Goal: Task Accomplishment & Management: Complete application form

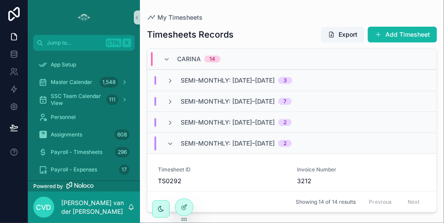
scroll to position [165, 0]
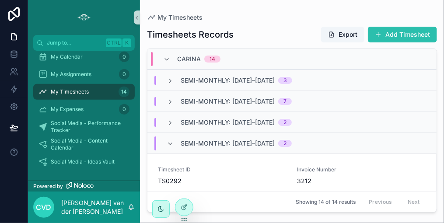
click at [397, 35] on button "Add Timesheet" at bounding box center [402, 35] width 69 height 16
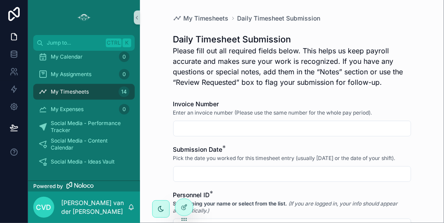
click at [223, 130] on input "scrollable content" at bounding box center [292, 129] width 237 height 12
type input "****"
click at [214, 175] on input "scrollable content" at bounding box center [292, 174] width 237 height 12
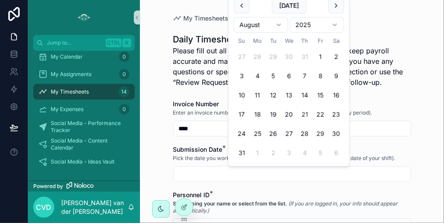
click at [303, 115] on button "21" at bounding box center [305, 115] width 16 height 16
type input "*********"
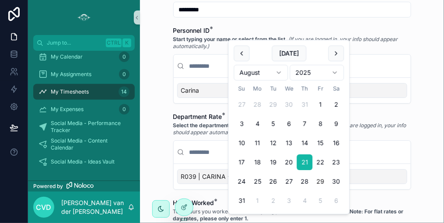
scroll to position [175, 0]
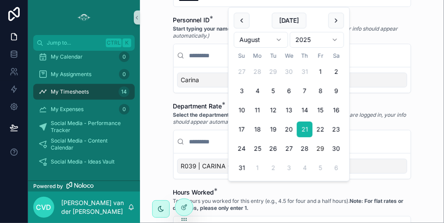
click at [185, 162] on span "R039 | CARINA - Admin" at bounding box center [216, 166] width 70 height 9
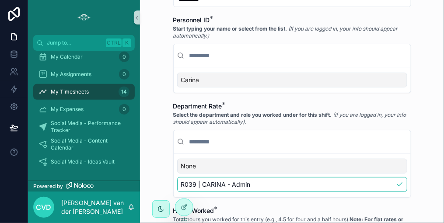
click at [190, 79] on span "Carina" at bounding box center [190, 80] width 18 height 9
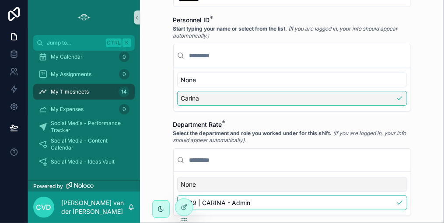
scroll to position [219, 0]
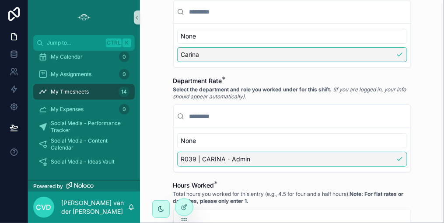
click at [199, 155] on span "R039 | CARINA - Admin" at bounding box center [216, 159] width 70 height 9
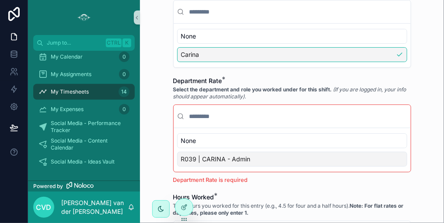
click at [199, 158] on span "R039 | CARINA - Admin" at bounding box center [216, 159] width 70 height 9
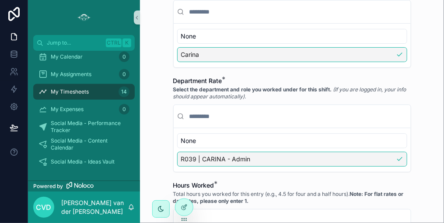
click at [269, 154] on div "R039 | CARINA - Admin" at bounding box center [292, 159] width 230 height 15
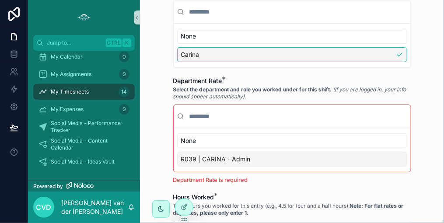
click at [269, 154] on div "R039 | CARINA - Admin" at bounding box center [292, 159] width 230 height 15
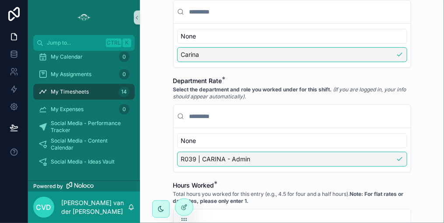
click at [181, 155] on span "R039 | CARINA - Admin" at bounding box center [216, 159] width 70 height 9
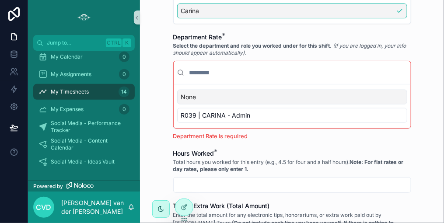
scroll to position [306, 0]
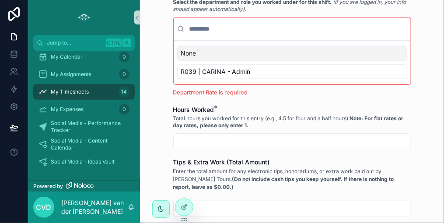
click at [196, 140] on input "scrollable content" at bounding box center [292, 141] width 237 height 12
type input "****"
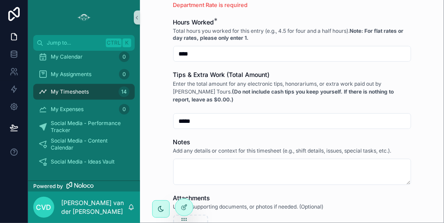
scroll to position [438, 0]
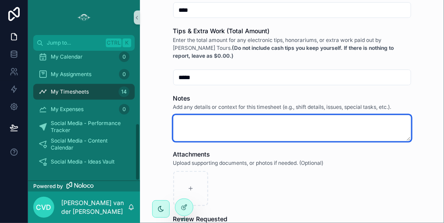
click at [198, 120] on textarea "scrollable content" at bounding box center [292, 128] width 238 height 26
paste textarea "**********"
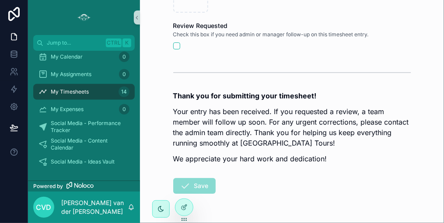
scroll to position [700, 0]
type textarea "**********"
click at [198, 183] on span "Save" at bounding box center [194, 187] width 42 height 9
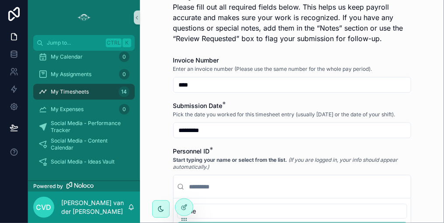
scroll to position [88, 0]
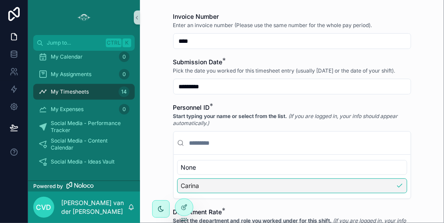
click at [396, 186] on div "Carina" at bounding box center [292, 186] width 230 height 15
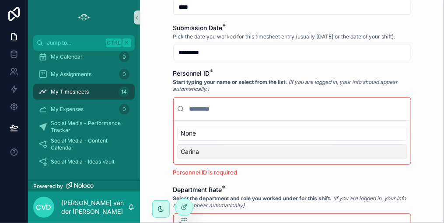
scroll to position [131, 0]
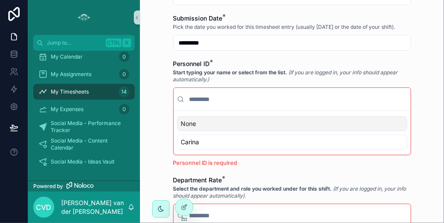
click at [197, 98] on input "scrollable content" at bounding box center [298, 99] width 220 height 16
click at [179, 100] on circle "scrollable content" at bounding box center [180, 99] width 5 height 5
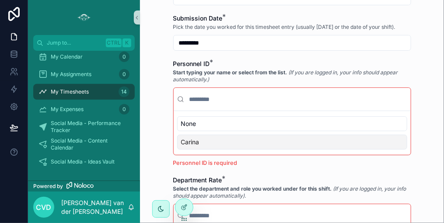
click at [186, 139] on span "Carina" at bounding box center [190, 142] width 18 height 9
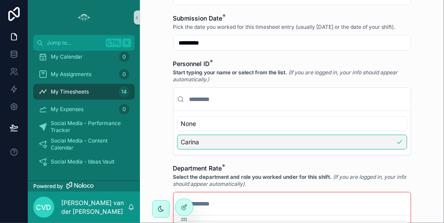
click at [186, 141] on span "Carina" at bounding box center [190, 142] width 18 height 9
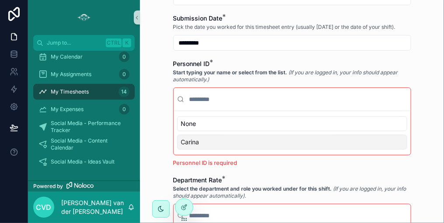
click at [186, 141] on span "Carina" at bounding box center [190, 142] width 18 height 9
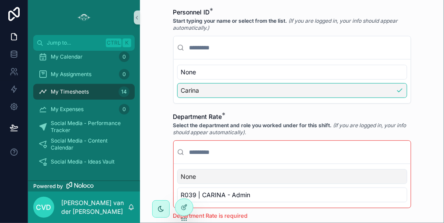
scroll to position [219, 0]
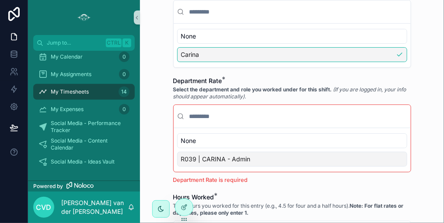
click at [186, 157] on span "R039 | CARINA - Admin" at bounding box center [216, 159] width 70 height 9
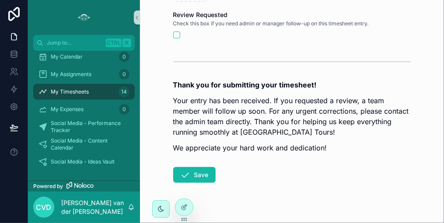
scroll to position [700, 0]
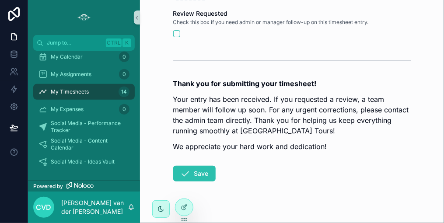
click at [202, 169] on button "Save" at bounding box center [194, 174] width 42 height 16
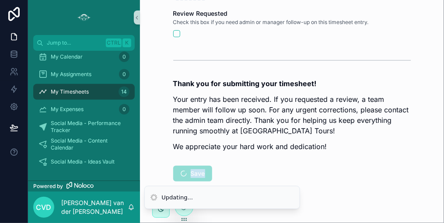
click at [202, 170] on span "Save" at bounding box center [192, 174] width 39 height 9
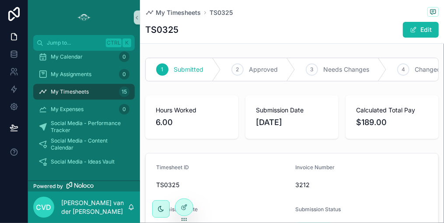
click at [71, 92] on span "My Timesheets" at bounding box center [70, 91] width 38 height 7
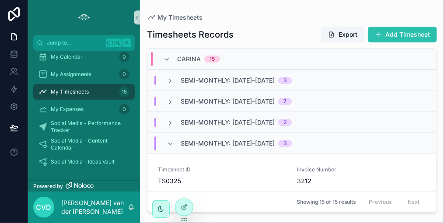
click at [405, 33] on button "Add Timesheet" at bounding box center [402, 35] width 69 height 16
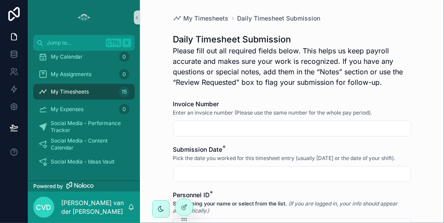
click at [200, 128] on input "scrollable content" at bounding box center [292, 129] width 237 height 12
type input "****"
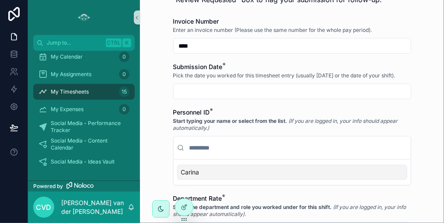
scroll to position [88, 0]
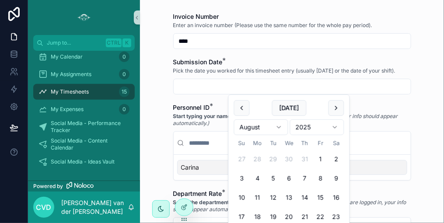
click at [205, 85] on input "scrollable content" at bounding box center [292, 87] width 237 height 12
click at [322, 218] on button "22" at bounding box center [321, 217] width 16 height 16
type input "*********"
click at [322, 214] on button "22" at bounding box center [321, 217] width 16 height 16
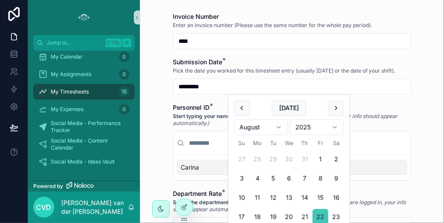
click at [320, 217] on button "22" at bounding box center [321, 217] width 16 height 16
click at [387, 155] on div "Carina" at bounding box center [292, 167] width 237 height 25
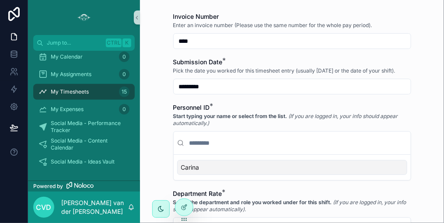
click at [188, 168] on span "Carina" at bounding box center [190, 167] width 18 height 9
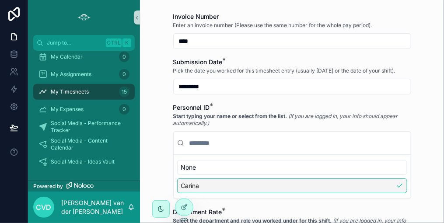
click at [187, 185] on span "Carina" at bounding box center [190, 186] width 18 height 9
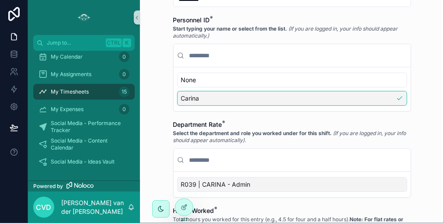
click at [195, 180] on span "R039 | CARINA - Admin" at bounding box center [216, 184] width 70 height 9
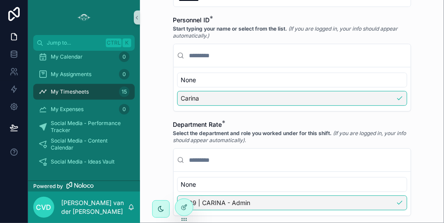
click at [400, 200] on div "R039 | CARINA - Admin" at bounding box center [292, 203] width 230 height 15
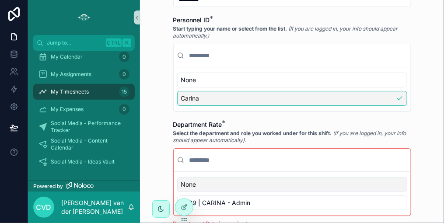
click at [400, 98] on div "Carina" at bounding box center [292, 98] width 230 height 15
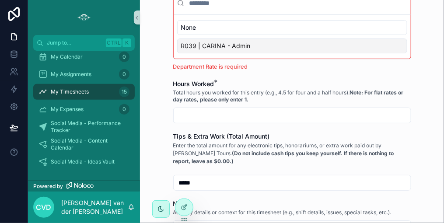
scroll to position [350, 0]
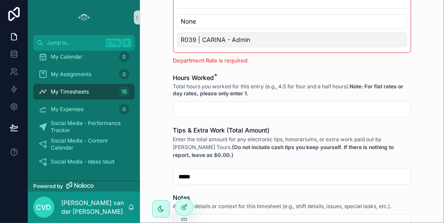
click at [206, 111] on input "scrollable content" at bounding box center [292, 109] width 237 height 12
type input "****"
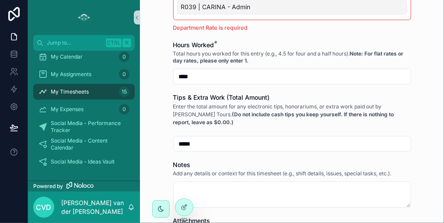
scroll to position [394, 0]
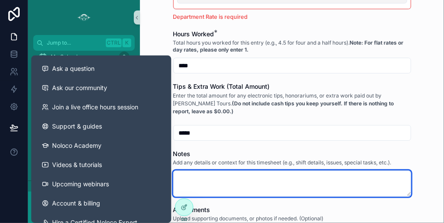
click at [190, 173] on textarea "scrollable content" at bounding box center [292, 184] width 238 height 26
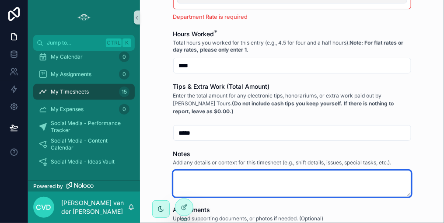
paste textarea "**********"
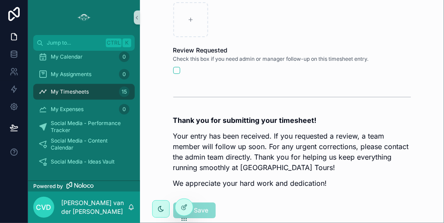
scroll to position [744, 0]
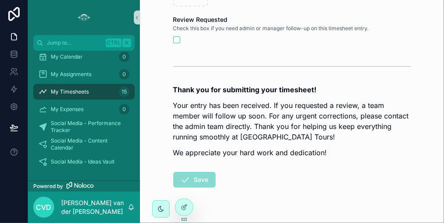
type textarea "**********"
click at [197, 177] on span "Save" at bounding box center [194, 181] width 42 height 9
click at [192, 177] on span "Save" at bounding box center [194, 181] width 42 height 9
click at [185, 178] on span "Save" at bounding box center [194, 181] width 42 height 9
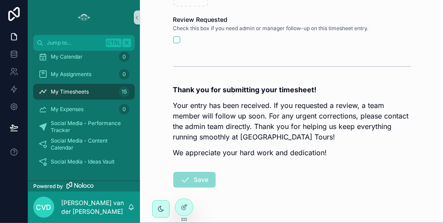
click at [185, 178] on span "Save" at bounding box center [194, 181] width 42 height 9
click at [202, 178] on span "Save" at bounding box center [194, 181] width 42 height 9
click at [204, 177] on span "Save" at bounding box center [194, 181] width 42 height 9
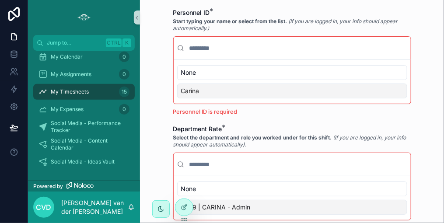
scroll to position [175, 0]
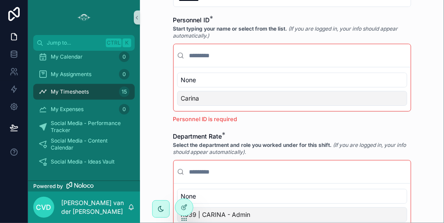
click at [252, 209] on div "R039 | CARINA - Admin" at bounding box center [292, 214] width 230 height 15
click at [219, 96] on div "Carina" at bounding box center [292, 98] width 230 height 15
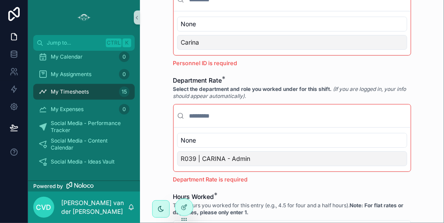
scroll to position [263, 0]
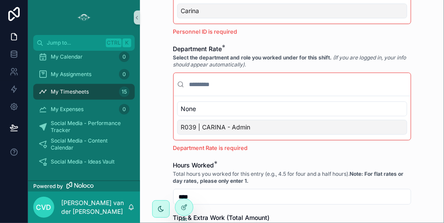
click at [254, 126] on div "R039 | CARINA - Admin" at bounding box center [292, 127] width 230 height 15
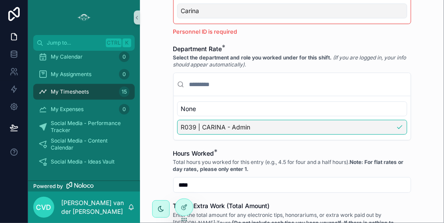
click at [181, 123] on span "R039 | CARINA - Admin" at bounding box center [216, 127] width 70 height 9
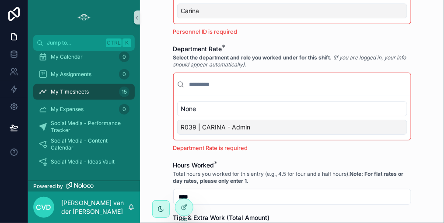
click at [181, 123] on span "R039 | CARINA - Admin" at bounding box center [216, 127] width 70 height 9
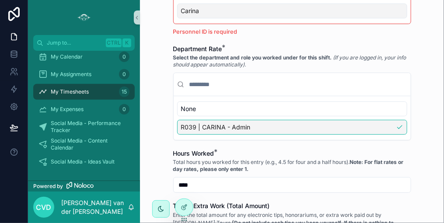
click at [181, 123] on span "R039 | CARINA - Admin" at bounding box center [216, 127] width 70 height 9
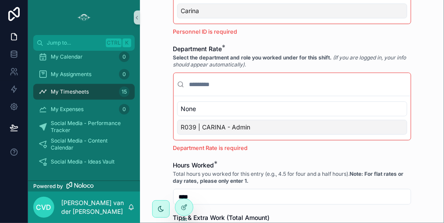
click at [181, 123] on span "R039 | CARINA - Admin" at bounding box center [216, 127] width 70 height 9
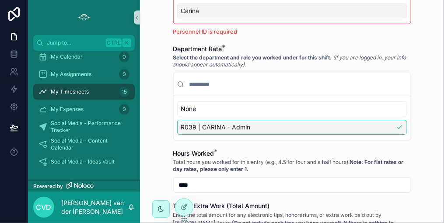
click at [181, 123] on span "R039 | CARINA - Admin" at bounding box center [216, 127] width 70 height 9
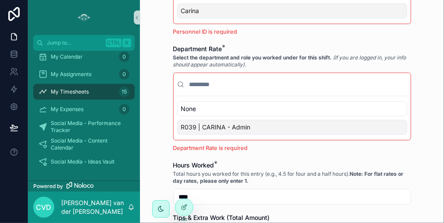
click at [181, 123] on span "R039 | CARINA - Admin" at bounding box center [216, 127] width 70 height 9
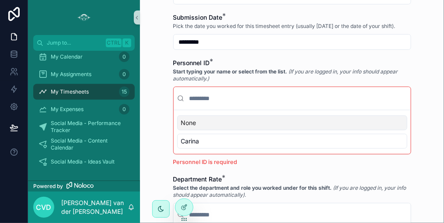
scroll to position [131, 0]
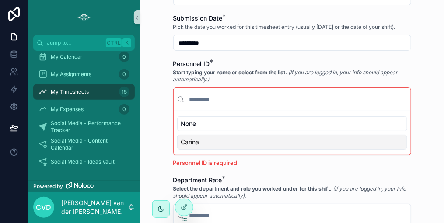
click at [181, 143] on span "Carina" at bounding box center [190, 142] width 18 height 9
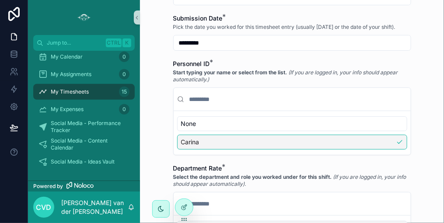
click at [181, 143] on span "Carina" at bounding box center [190, 142] width 18 height 9
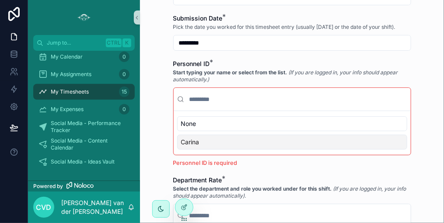
click at [181, 143] on span "Carina" at bounding box center [190, 142] width 18 height 9
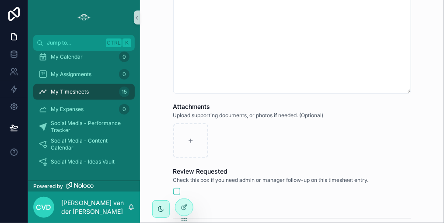
scroll to position [569, 0]
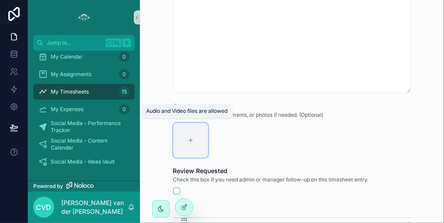
click at [190, 140] on icon "scrollable content" at bounding box center [191, 140] width 6 height 6
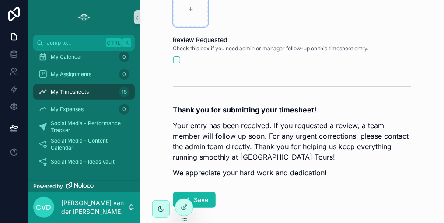
scroll to position [737, 0]
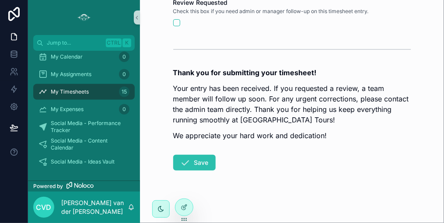
click at [195, 160] on button "Save" at bounding box center [194, 163] width 42 height 16
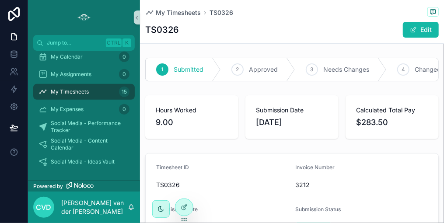
click at [116, 92] on div "My Timesheets 15" at bounding box center [84, 92] width 91 height 14
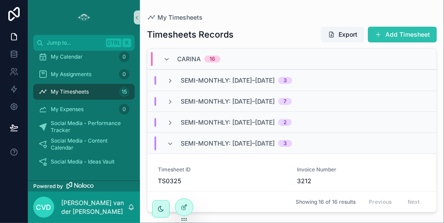
click at [389, 35] on button "Add Timesheet" at bounding box center [402, 35] width 69 height 16
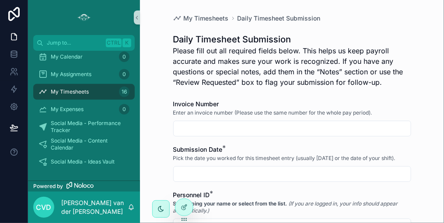
click at [191, 127] on input "scrollable content" at bounding box center [292, 129] width 237 height 12
type input "****"
click at [200, 174] on input "scrollable content" at bounding box center [292, 174] width 237 height 12
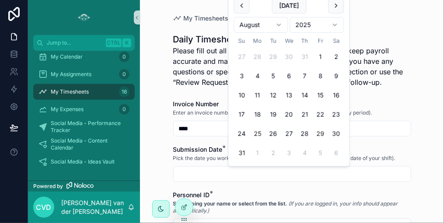
click at [258, 135] on button "25" at bounding box center [258, 134] width 16 height 16
type input "*********"
click at [258, 135] on button "25" at bounding box center [258, 134] width 16 height 16
click at [248, 175] on input "*********" at bounding box center [292, 174] width 237 height 12
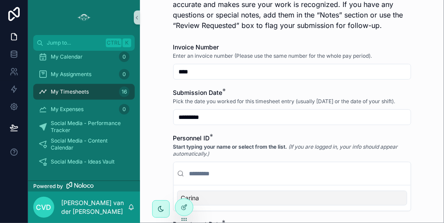
scroll to position [102, 0]
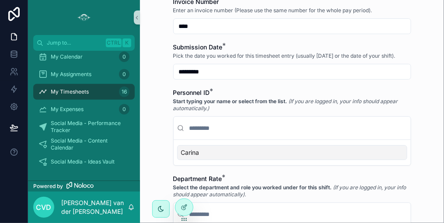
click at [211, 155] on div "Carina" at bounding box center [292, 152] width 230 height 15
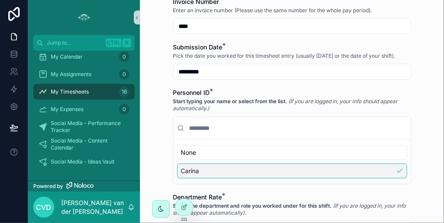
click at [213, 172] on div "Carina" at bounding box center [292, 171] width 230 height 15
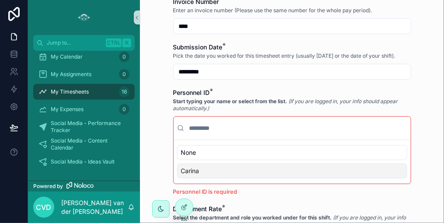
click at [229, 171] on div "Carina" at bounding box center [292, 171] width 230 height 15
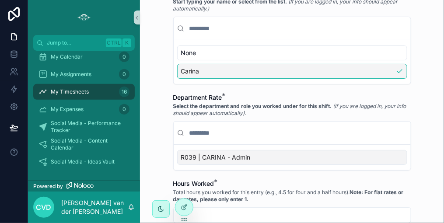
scroll to position [234, 0]
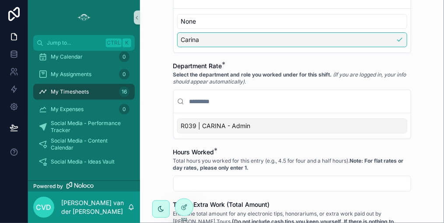
click at [234, 126] on span "R039 | CARINA - Admin" at bounding box center [216, 126] width 70 height 9
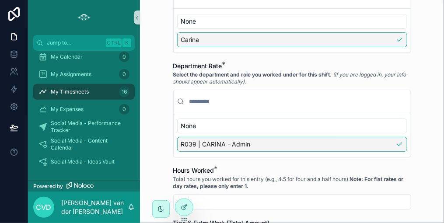
click at [234, 142] on span "R039 | CARINA - Admin" at bounding box center [216, 144] width 70 height 9
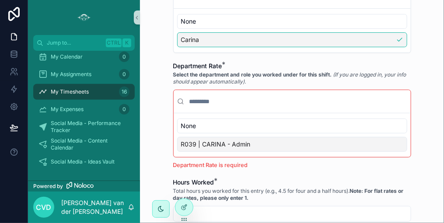
click at [234, 142] on span "R039 | CARINA - Admin" at bounding box center [216, 144] width 70 height 9
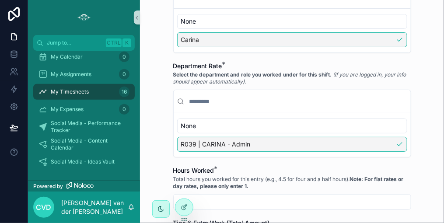
scroll to position [321, 0]
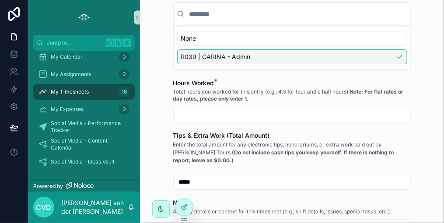
click at [211, 111] on input "scrollable content" at bounding box center [292, 115] width 237 height 12
type input "****"
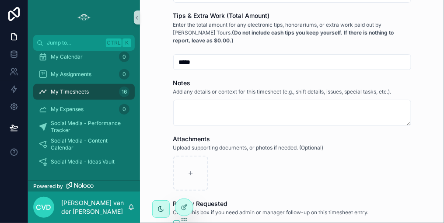
scroll to position [452, 0]
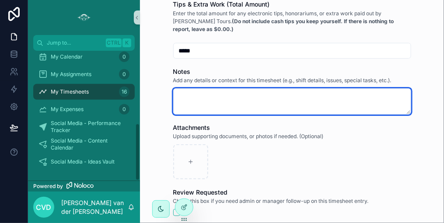
click at [175, 94] on textarea "scrollable content" at bounding box center [292, 101] width 238 height 26
paste textarea "**********"
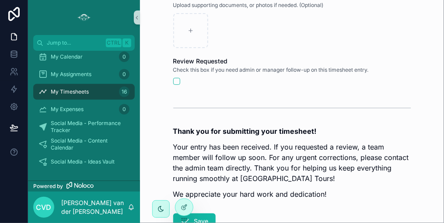
scroll to position [715, 0]
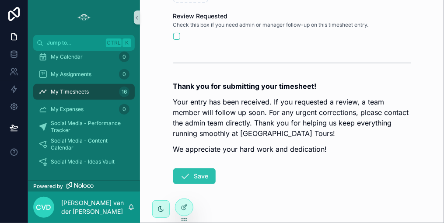
type textarea "**********"
click at [191, 168] on button "Save" at bounding box center [194, 176] width 42 height 16
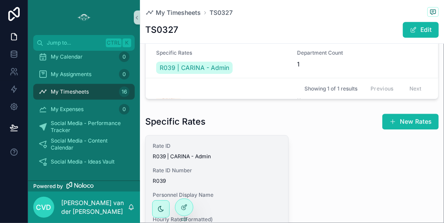
scroll to position [671, 0]
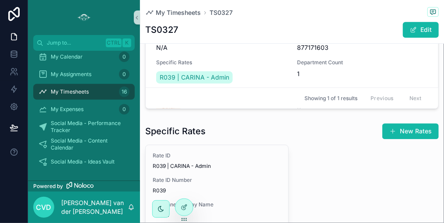
click at [112, 91] on div "My Timesheets 16" at bounding box center [84, 92] width 91 height 14
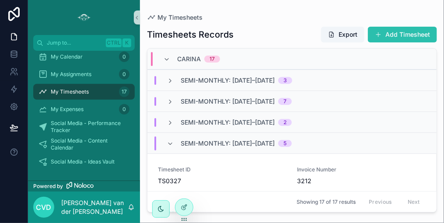
click at [399, 34] on button "Add Timesheet" at bounding box center [402, 35] width 69 height 16
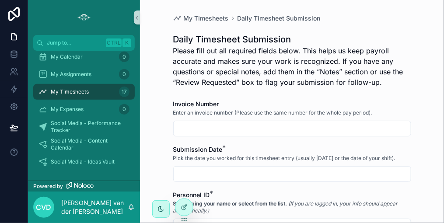
click at [210, 127] on input "scrollable content" at bounding box center [292, 129] width 237 height 12
type input "****"
click at [214, 171] on input "scrollable content" at bounding box center [292, 174] width 237 height 12
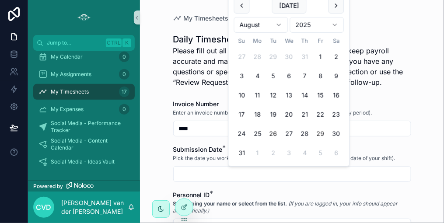
click at [273, 134] on button "26" at bounding box center [274, 134] width 16 height 16
type input "*********"
click at [229, 180] on input "*********" at bounding box center [292, 174] width 237 height 12
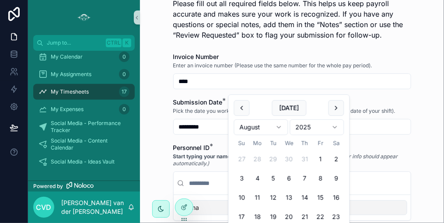
scroll to position [88, 0]
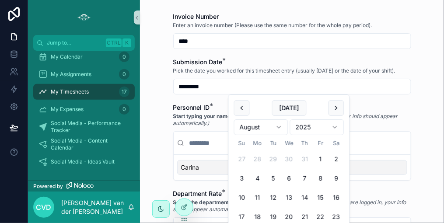
click at [197, 144] on input "scrollable content" at bounding box center [298, 143] width 220 height 16
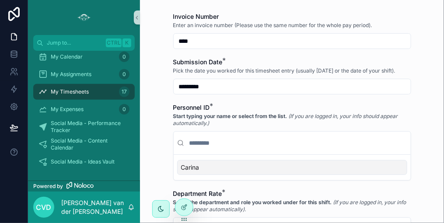
click at [197, 166] on div "Carina" at bounding box center [292, 167] width 230 height 15
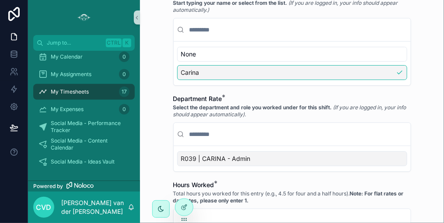
scroll to position [219, 0]
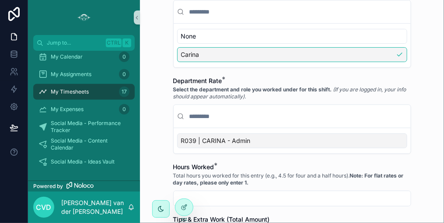
click at [231, 137] on span "R039 | CARINA - Admin" at bounding box center [216, 141] width 70 height 9
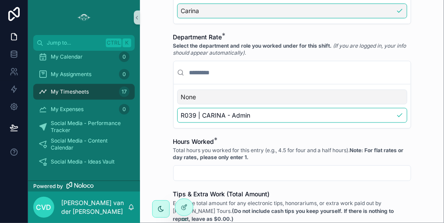
scroll to position [306, 0]
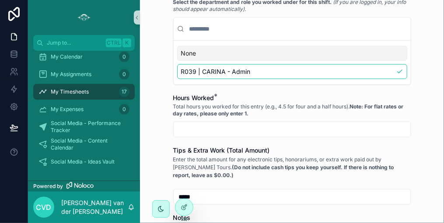
click at [216, 129] on input "scrollable content" at bounding box center [292, 129] width 237 height 12
type input "****"
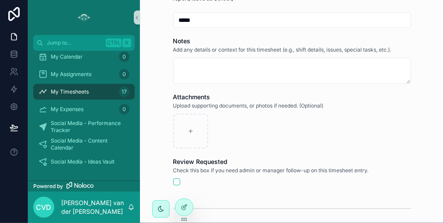
scroll to position [467, 0]
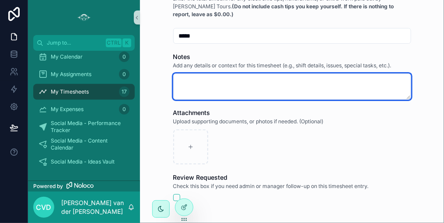
click at [189, 88] on textarea "scrollable content" at bounding box center [292, 87] width 238 height 26
paste textarea "**********"
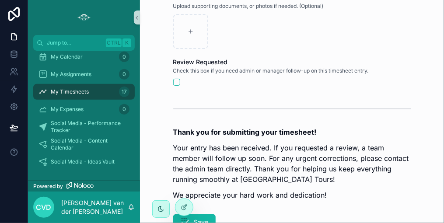
scroll to position [746, 0]
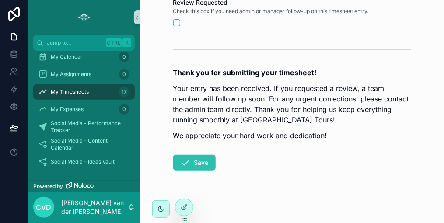
type textarea "**********"
click at [196, 159] on button "Save" at bounding box center [194, 163] width 42 height 16
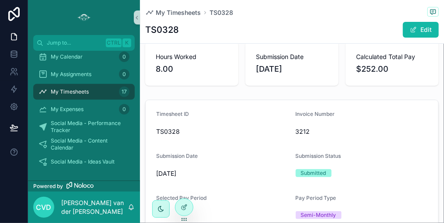
scroll to position [46, 0]
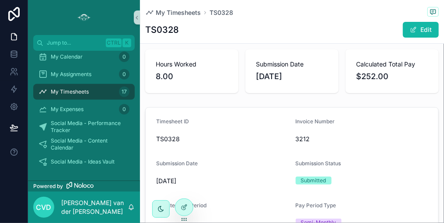
click at [111, 94] on div "My Timesheets 17" at bounding box center [84, 92] width 91 height 14
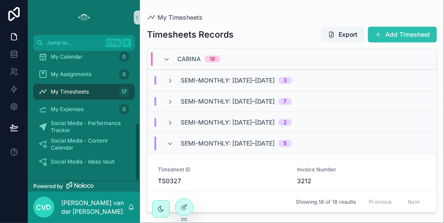
click at [394, 32] on button "Add Timesheet" at bounding box center [402, 35] width 69 height 16
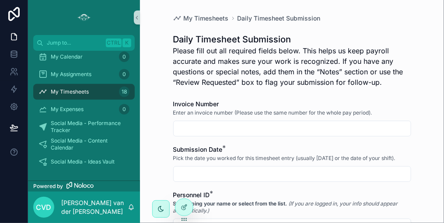
click at [200, 125] on input "scrollable content" at bounding box center [292, 129] width 237 height 12
type input "****"
click at [202, 172] on input "scrollable content" at bounding box center [292, 174] width 237 height 12
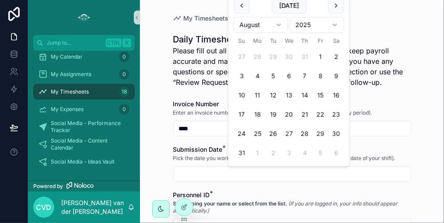
click at [285, 132] on button "27" at bounding box center [289, 134] width 16 height 16
type input "*********"
click at [234, 175] on input "*********" at bounding box center [292, 174] width 237 height 12
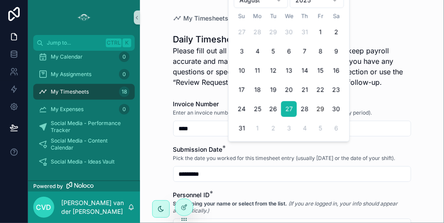
scroll to position [131, 0]
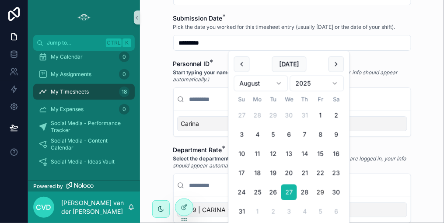
click at [200, 126] on div "Carina" at bounding box center [292, 123] width 230 height 15
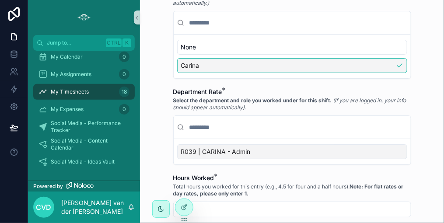
scroll to position [219, 0]
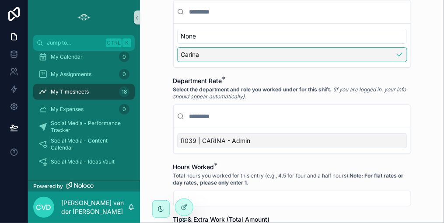
click at [217, 137] on span "R039 | CARINA - Admin" at bounding box center [216, 141] width 70 height 9
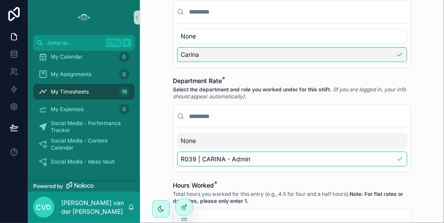
scroll to position [306, 0]
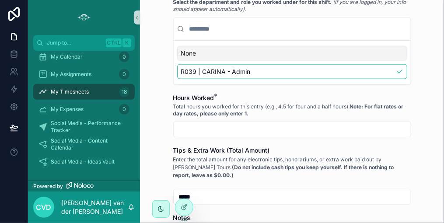
click at [204, 128] on input "scrollable content" at bounding box center [292, 129] width 237 height 12
type input "****"
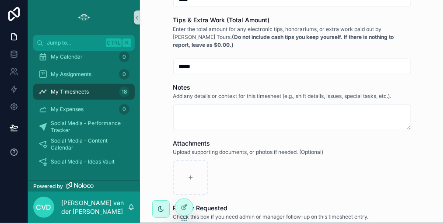
scroll to position [438, 0]
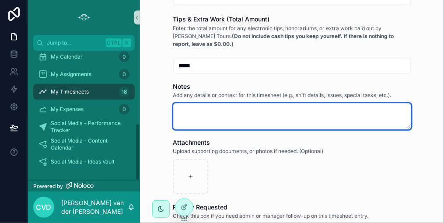
click at [176, 107] on textarea "scrollable content" at bounding box center [292, 116] width 238 height 26
paste textarea "**********"
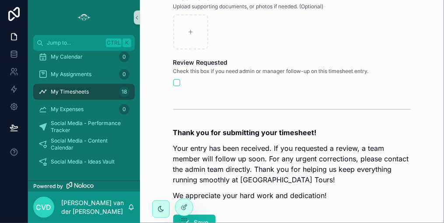
scroll to position [656, 0]
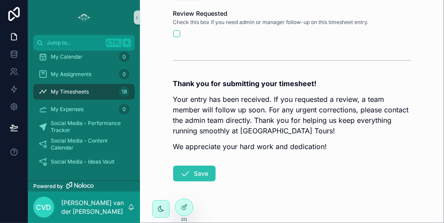
type textarea "**********"
click at [193, 170] on button "Save" at bounding box center [194, 174] width 42 height 16
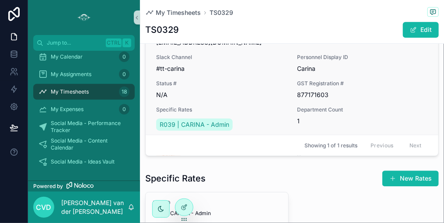
scroll to position [569, 0]
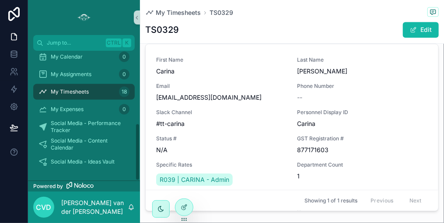
click at [78, 94] on span "My Timesheets" at bounding box center [70, 91] width 38 height 7
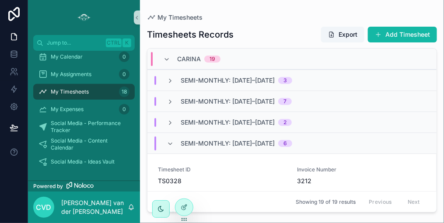
click at [363, 147] on div "Semi-Monthly: [DATE]–[DATE] 6" at bounding box center [291, 143] width 289 height 21
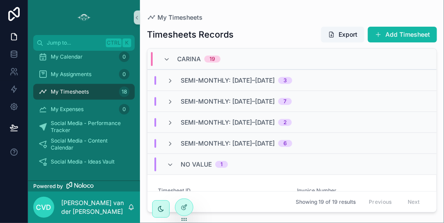
click at [181, 142] on span "Semi-Monthly: [DATE]–[DATE]" at bounding box center [228, 143] width 94 height 9
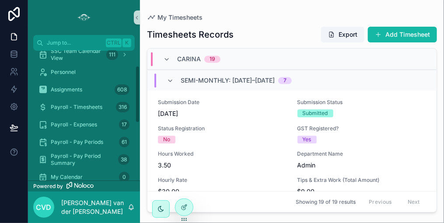
scroll to position [34, 0]
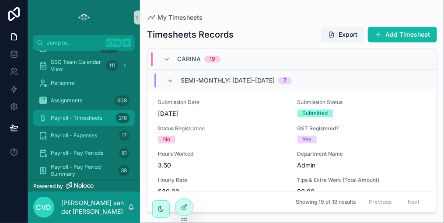
click at [99, 117] on span "Payroll - Timesheets" at bounding box center [77, 118] width 52 height 7
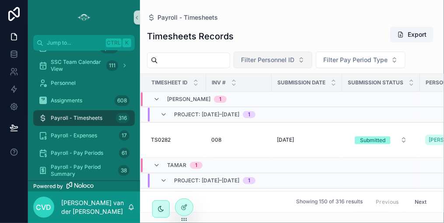
click at [312, 62] on button "Filter Personnel ID" at bounding box center [273, 60] width 79 height 17
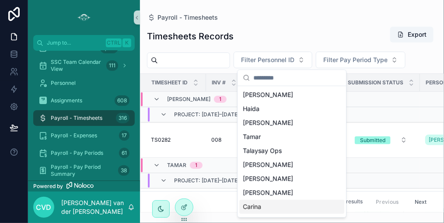
click at [250, 207] on span "Carina" at bounding box center [252, 207] width 18 height 9
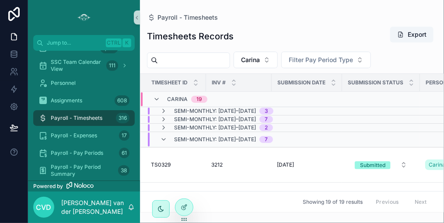
click at [252, 137] on span "Semi-Monthly: [DATE]–[DATE]" at bounding box center [215, 139] width 82 height 7
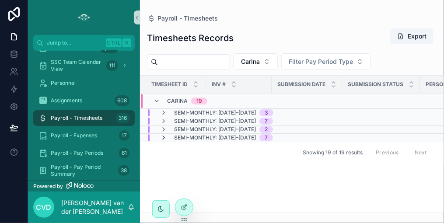
click at [165, 136] on icon "scrollable content" at bounding box center [163, 137] width 7 height 7
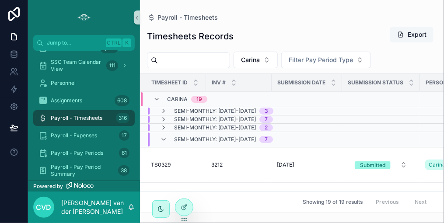
click at [418, 33] on button "Export" at bounding box center [411, 35] width 43 height 16
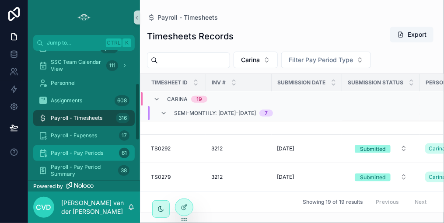
scroll to position [165, 0]
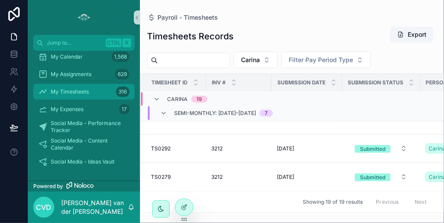
click at [120, 90] on div "316" at bounding box center [123, 92] width 14 height 11
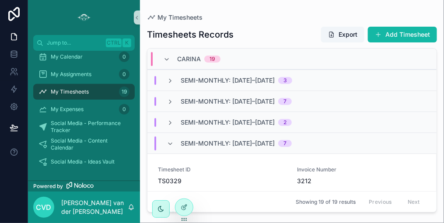
click at [213, 142] on span "Semi-Monthly: [DATE]–[DATE]" at bounding box center [228, 143] width 94 height 9
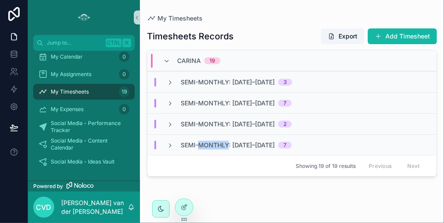
click at [213, 142] on span "Semi-Monthly: [DATE]–[DATE]" at bounding box center [228, 145] width 94 height 9
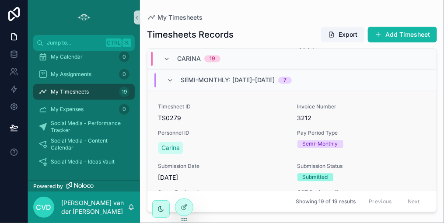
scroll to position [1423, 0]
